Goal: Navigation & Orientation: Go to known website

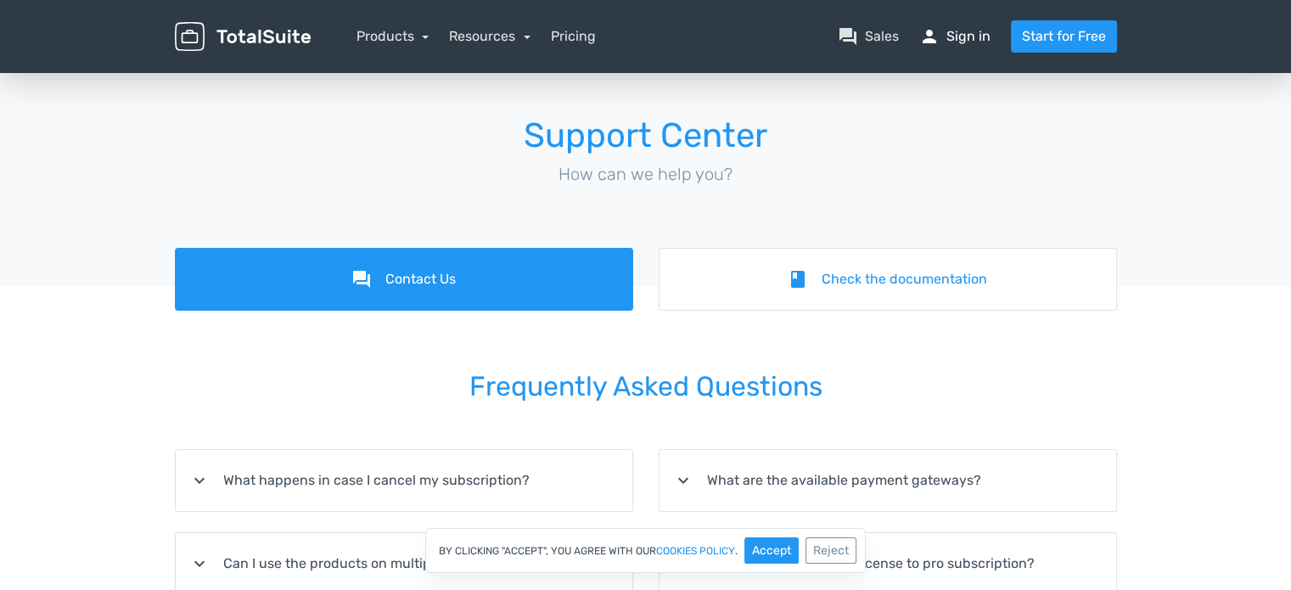
click at [989, 34] on link "person Sign in" at bounding box center [954, 36] width 71 height 20
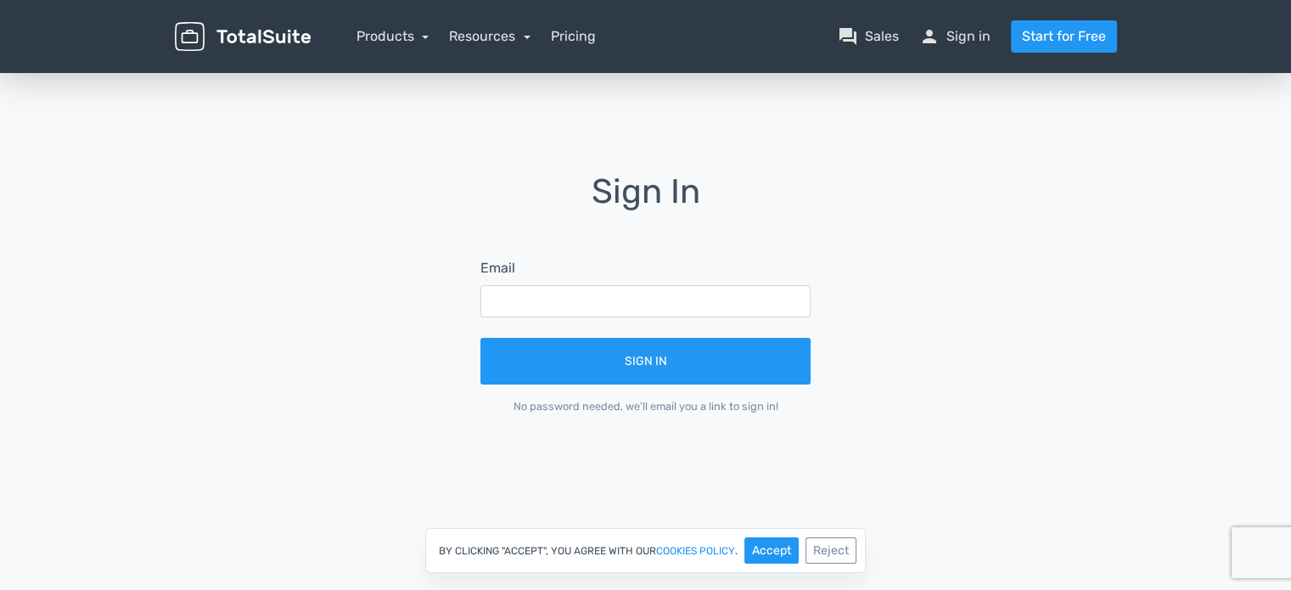
click at [562, 318] on form "Email Sign In No password needed, we'll email you a link to sign in!" at bounding box center [646, 336] width 378 height 204
click at [581, 292] on input "text" at bounding box center [645, 301] width 330 height 32
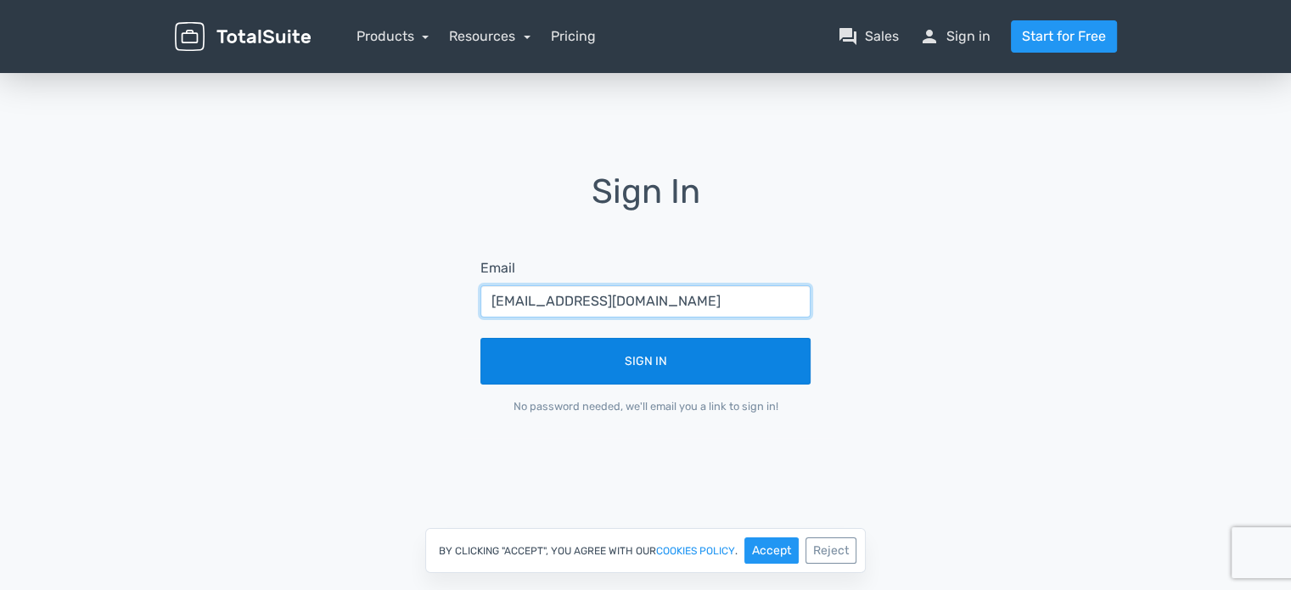
type input "canietinacional@gmail.com"
click at [480, 338] on button "Sign In" at bounding box center [645, 361] width 330 height 47
